Goal: Task Accomplishment & Management: Use online tool/utility

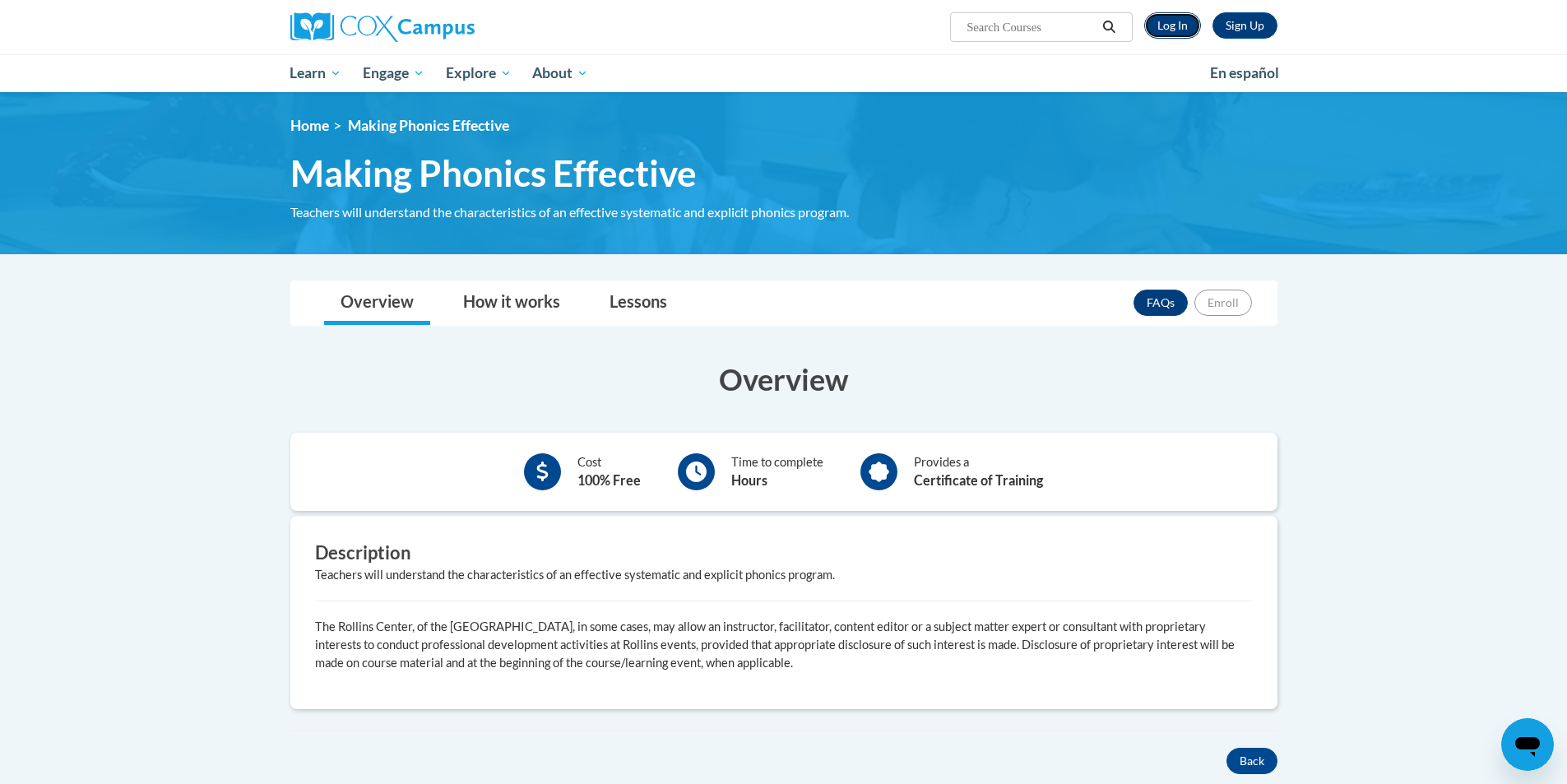
click at [1180, 27] on link "Log In" at bounding box center [1172, 26] width 56 height 27
click at [1180, 28] on link "Log In" at bounding box center [1172, 26] width 56 height 27
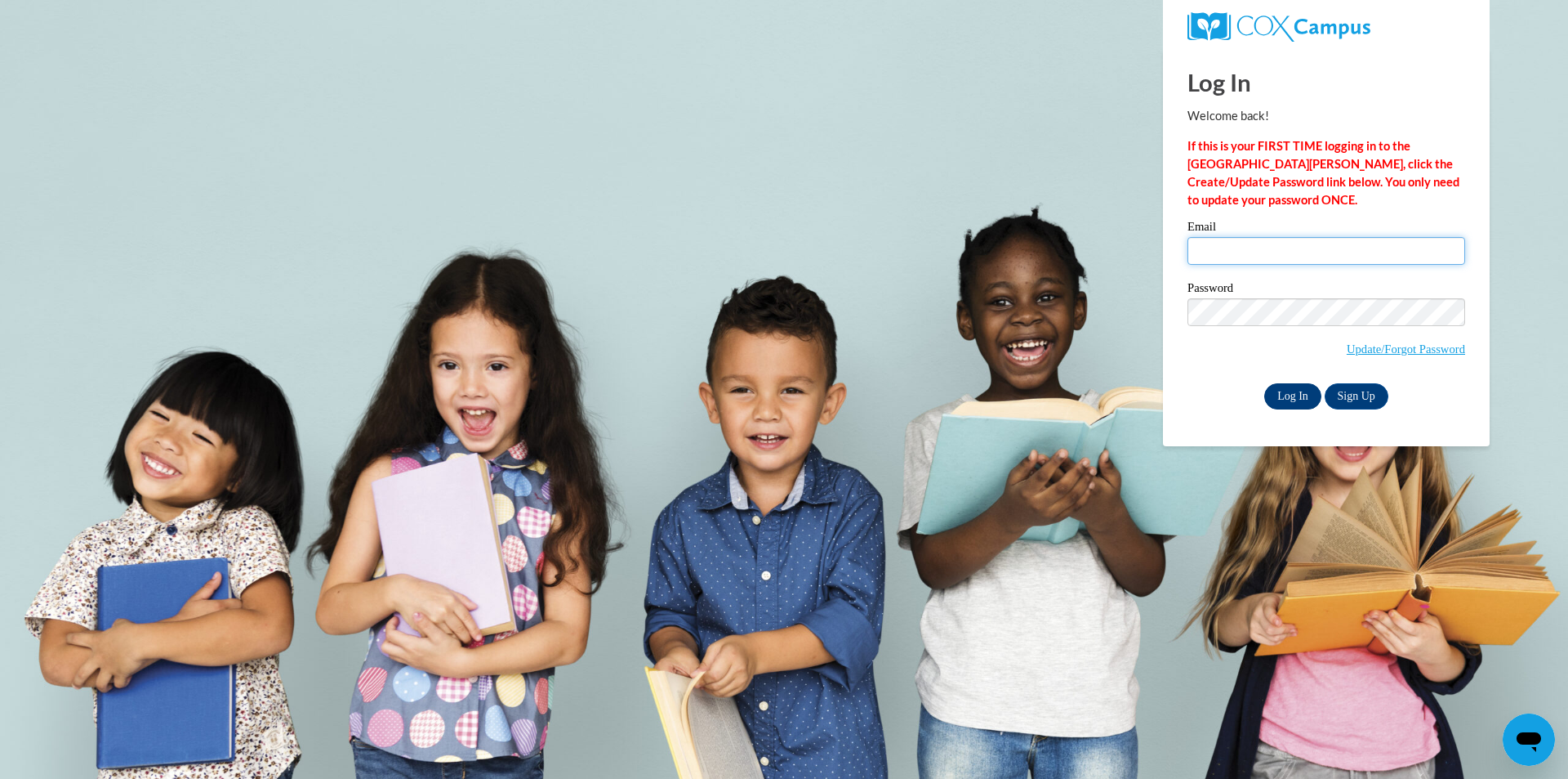
type input "mruiz@westfordk12.us"
click at [1295, 395] on input "Log In" at bounding box center [1293, 396] width 57 height 27
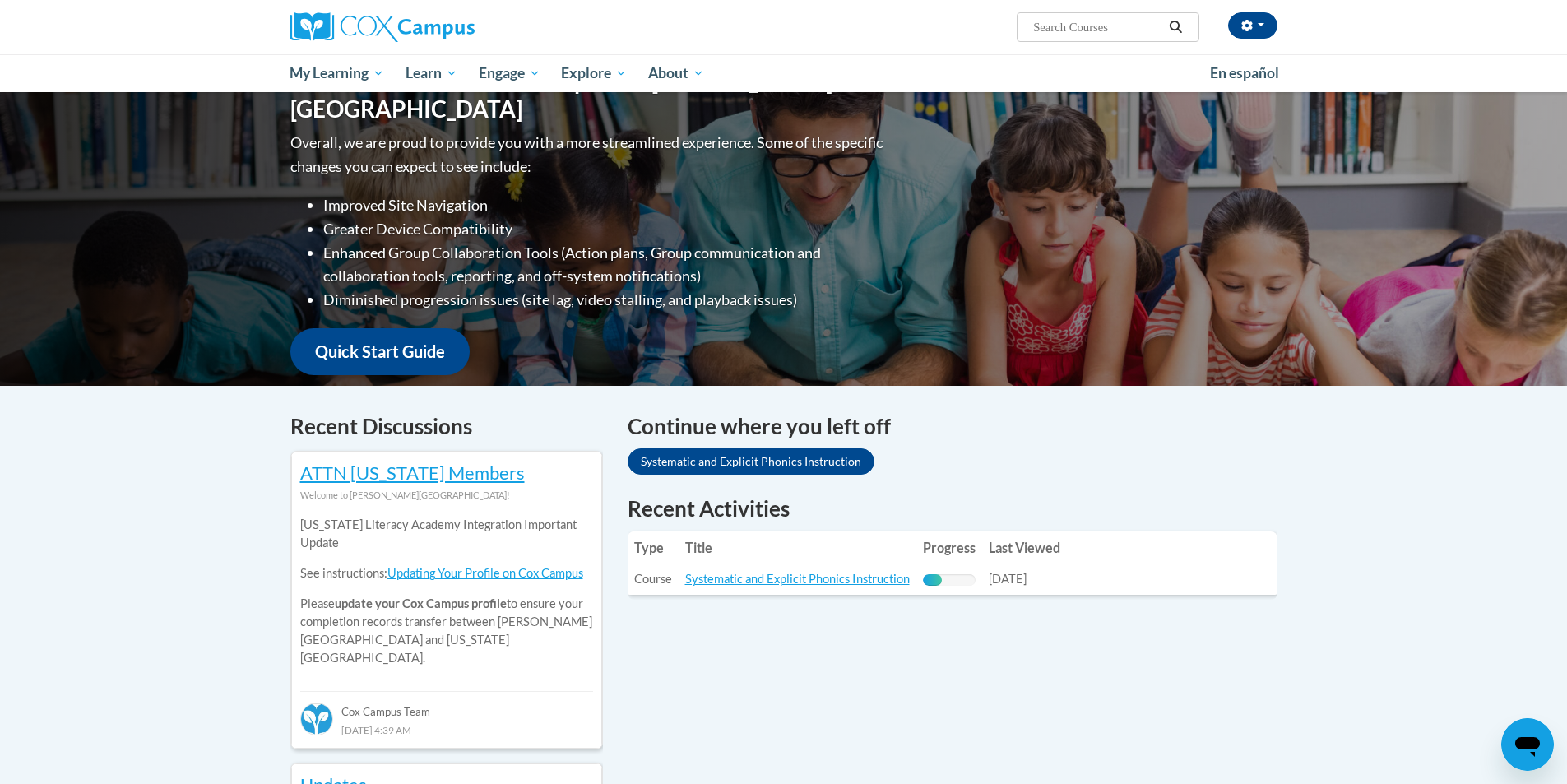
scroll to position [247, 0]
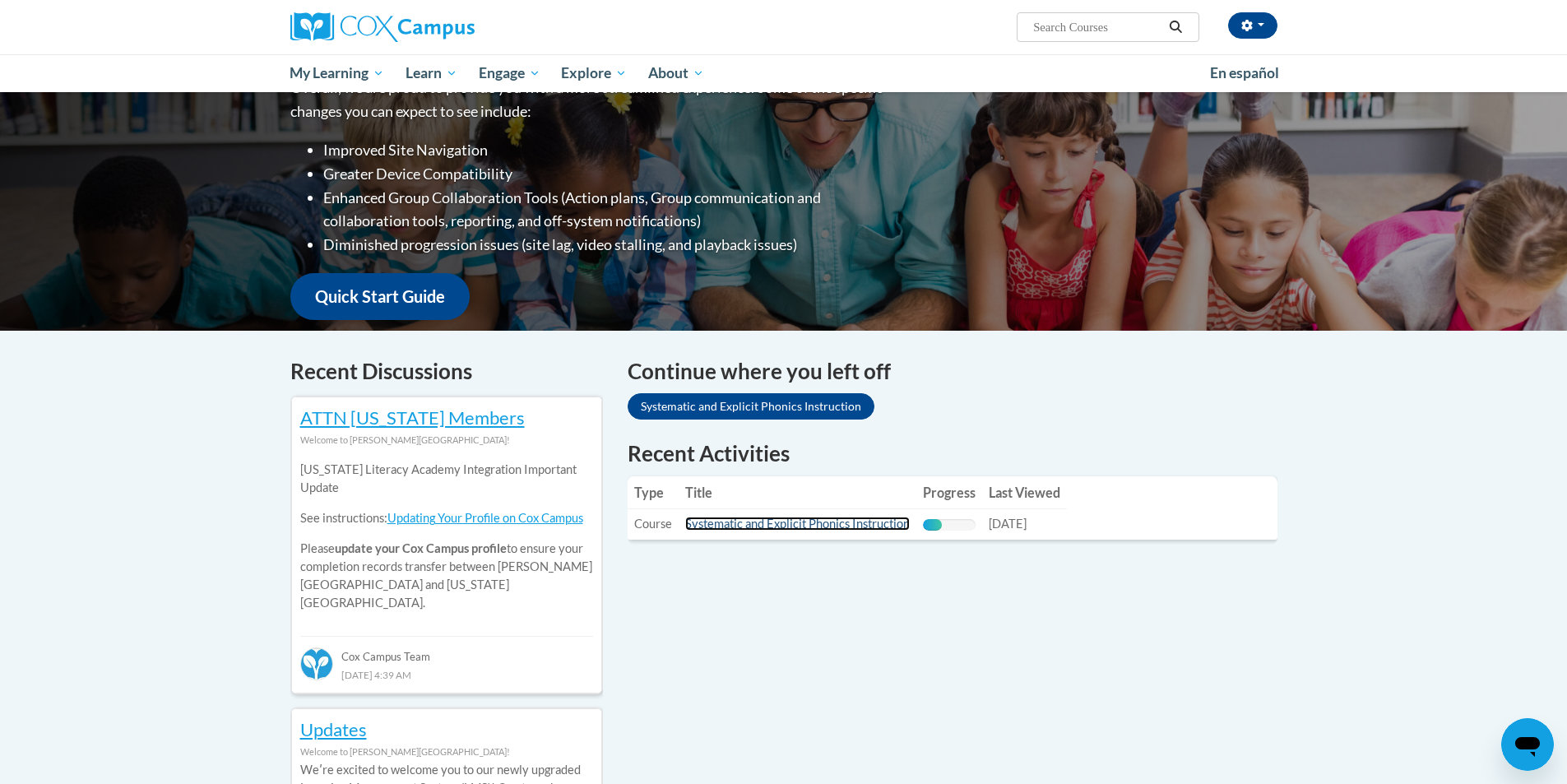
click at [853, 524] on link "Systematic and Explicit Phonics Instruction" at bounding box center [797, 523] width 224 height 14
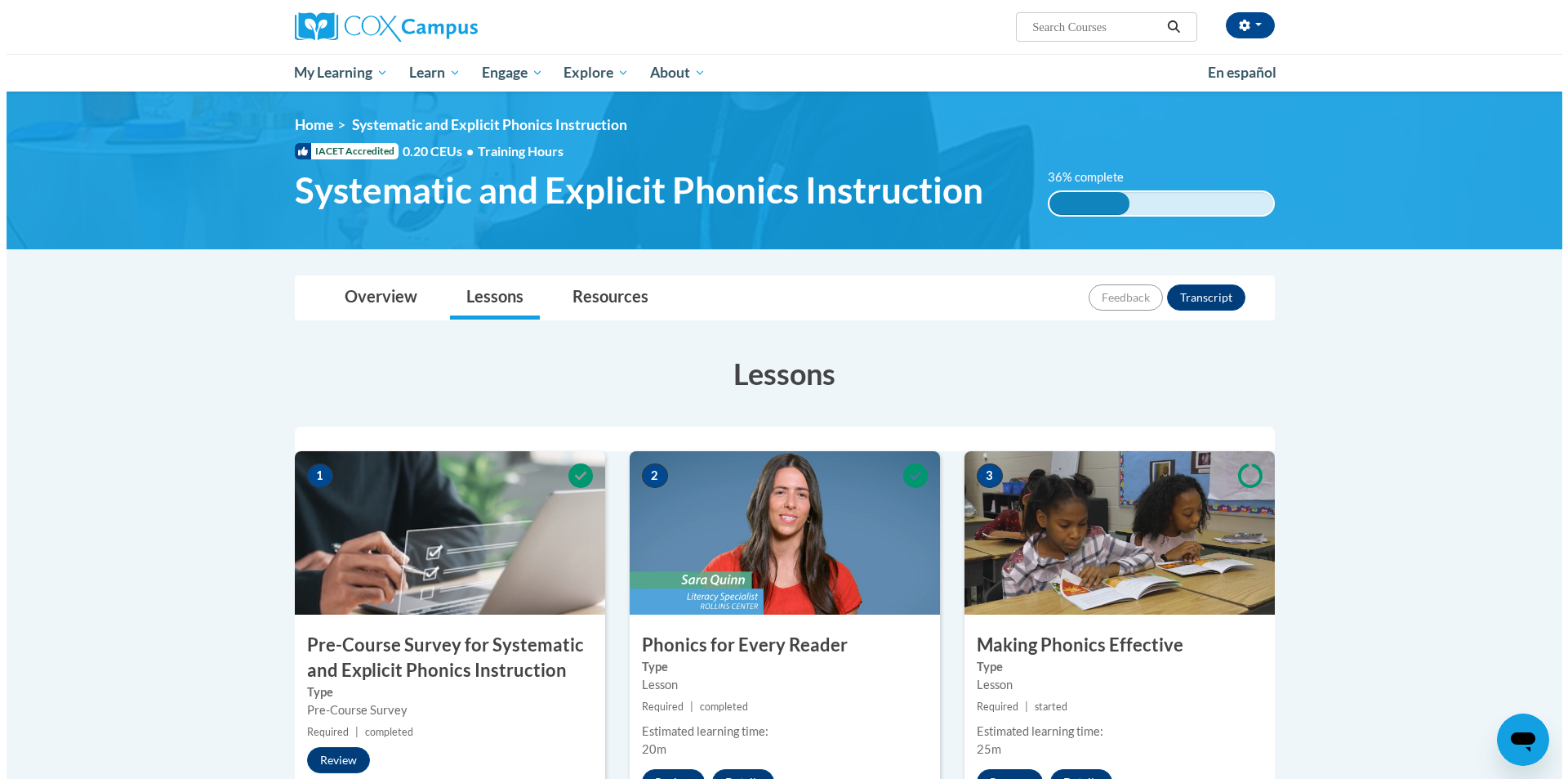
scroll to position [327, 0]
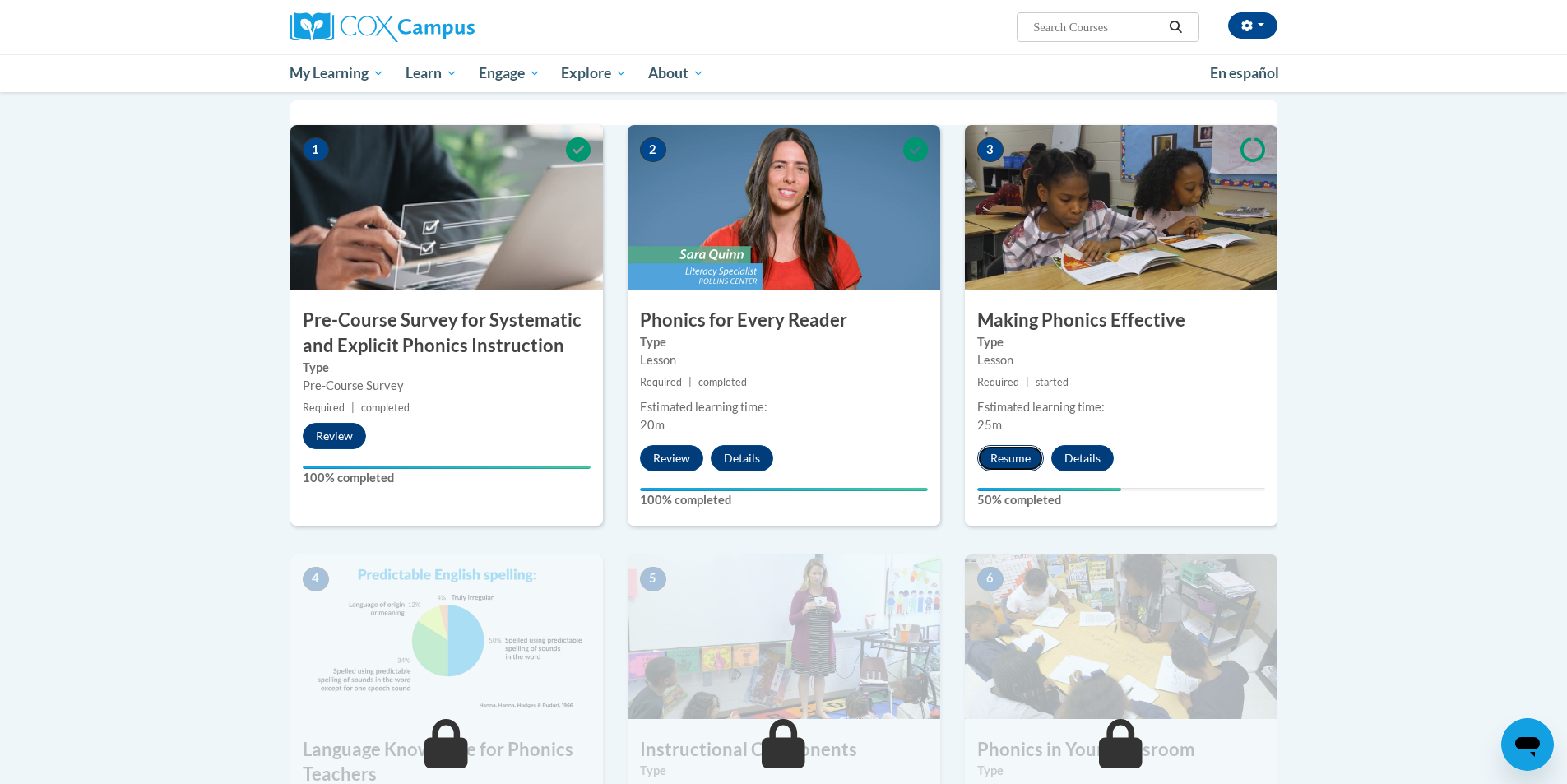
click at [1022, 460] on button "Resume" at bounding box center [1011, 458] width 67 height 27
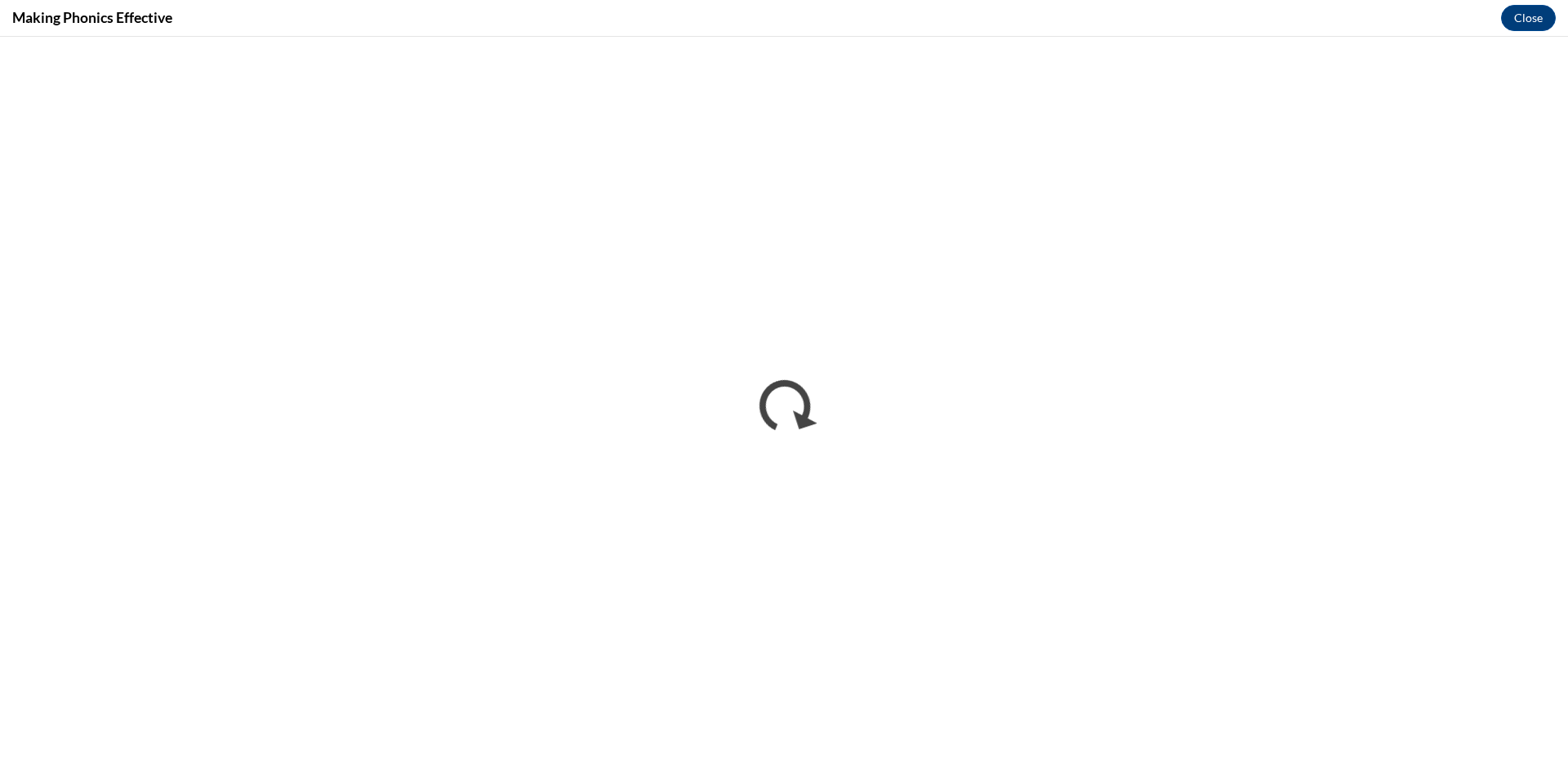
scroll to position [0, 0]
